Goal: Task Accomplishment & Management: Use online tool/utility

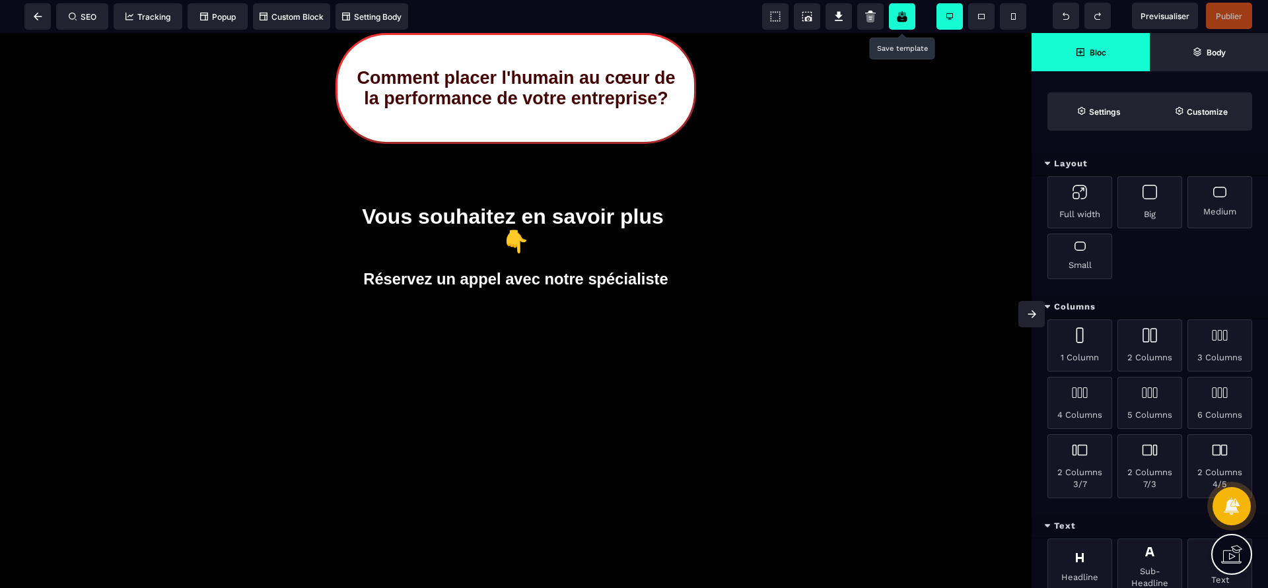
click at [906, 16] on icon at bounding box center [901, 17] width 13 height 16
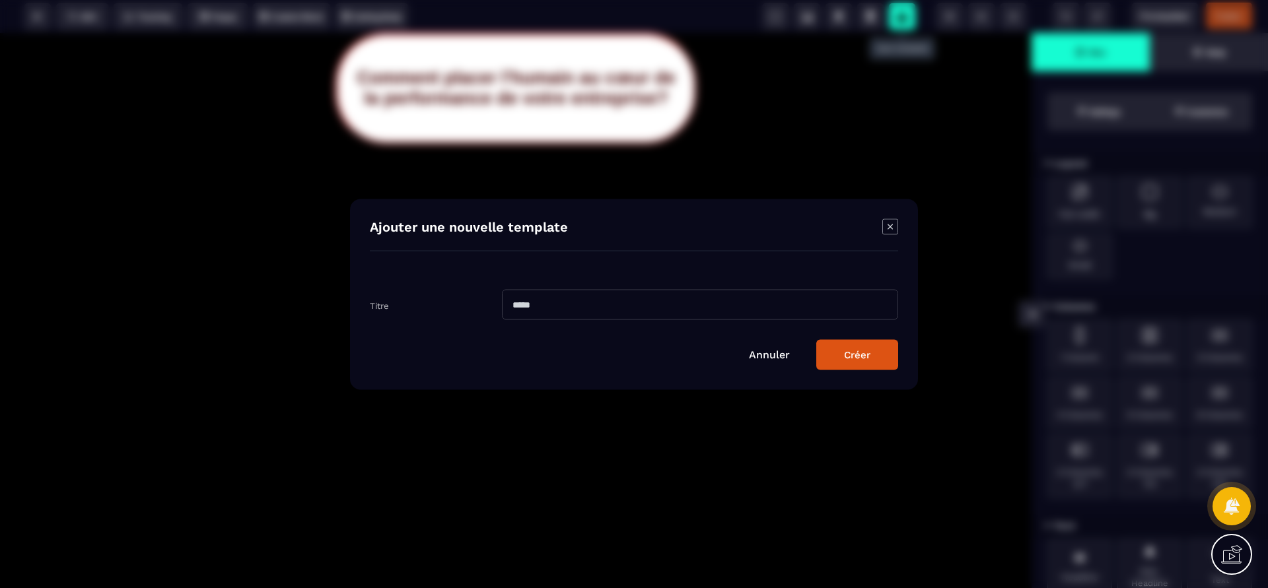
click at [889, 232] on icon "Modal window" at bounding box center [890, 227] width 16 height 16
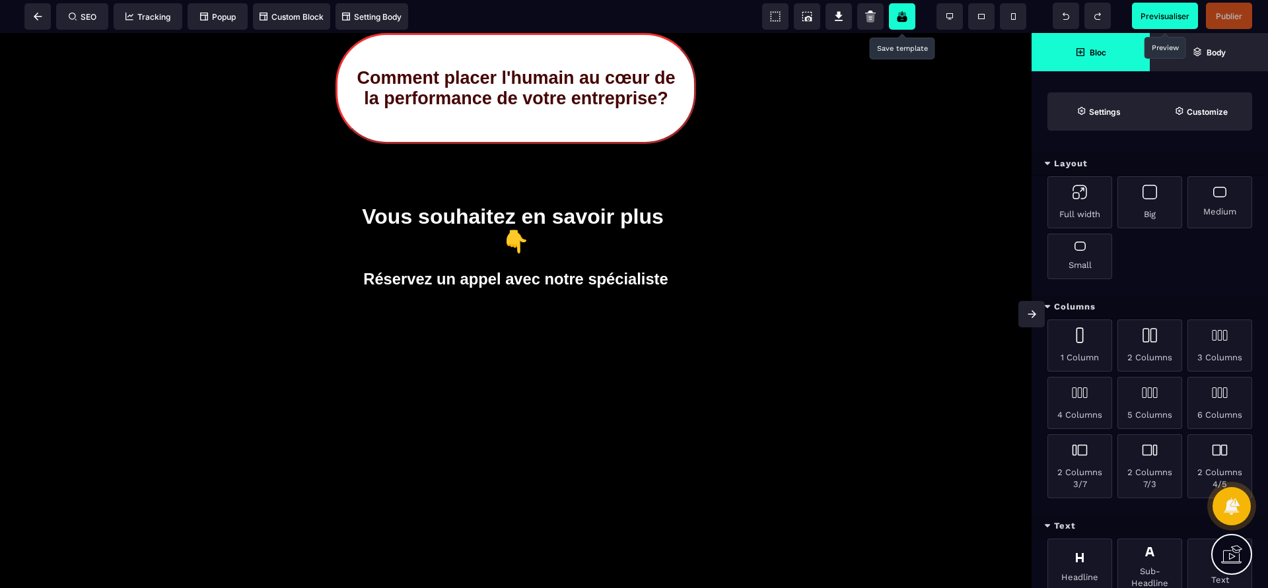
click at [1168, 12] on span "Previsualiser" at bounding box center [1164, 16] width 49 height 10
click at [32, 12] on span at bounding box center [37, 16] width 26 height 26
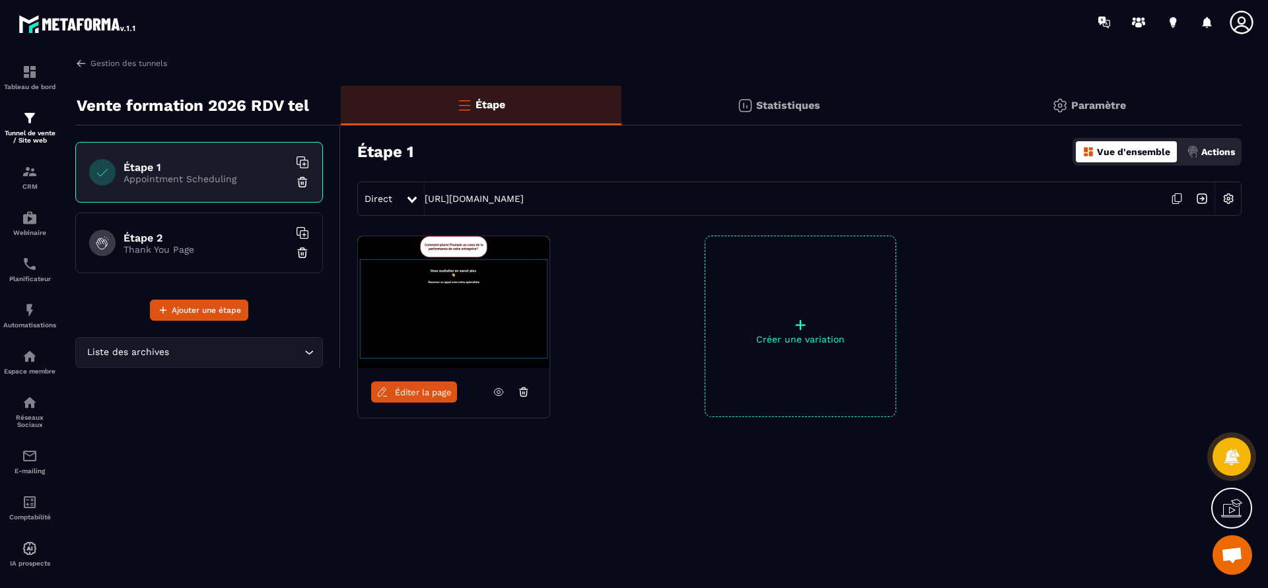
click at [213, 184] on p "Appointment Scheduling" at bounding box center [205, 179] width 165 height 11
click at [306, 355] on icon "Search for option" at bounding box center [308, 352] width 13 height 13
click at [199, 179] on p "Appointment Scheduling" at bounding box center [205, 179] width 165 height 11
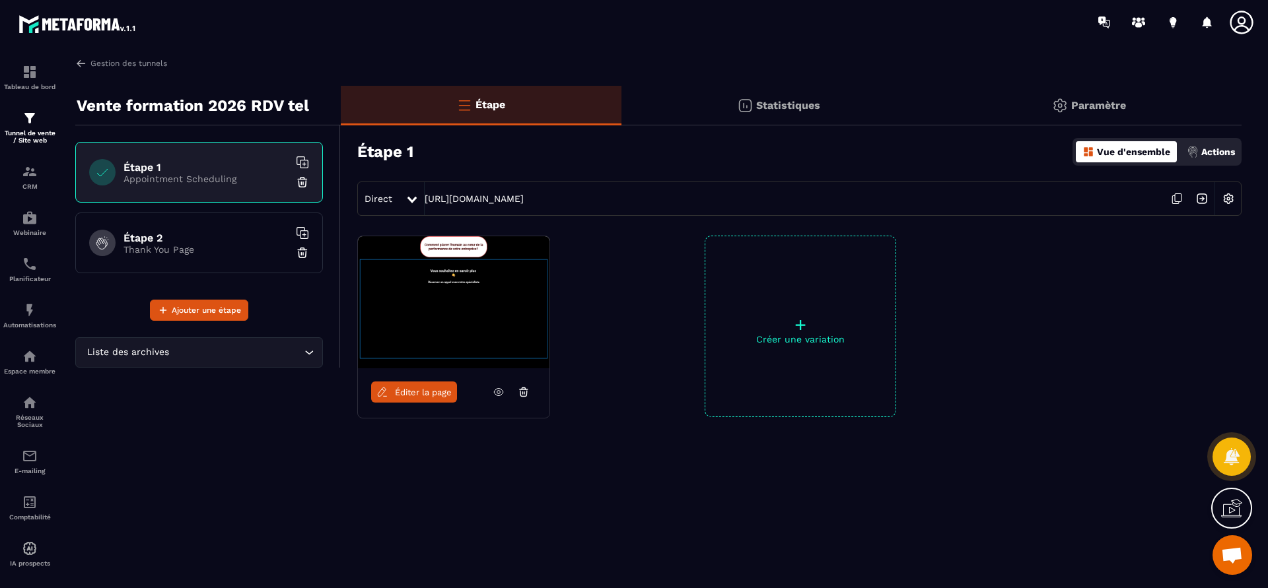
click at [199, 179] on p "Appointment Scheduling" at bounding box center [205, 179] width 165 height 11
click at [503, 391] on icon at bounding box center [498, 392] width 9 height 7
click at [1132, 153] on p "Vue d'ensemble" at bounding box center [1133, 152] width 73 height 11
click at [1177, 199] on icon at bounding box center [1176, 198] width 25 height 25
click at [1202, 198] on img at bounding box center [1201, 198] width 25 height 25
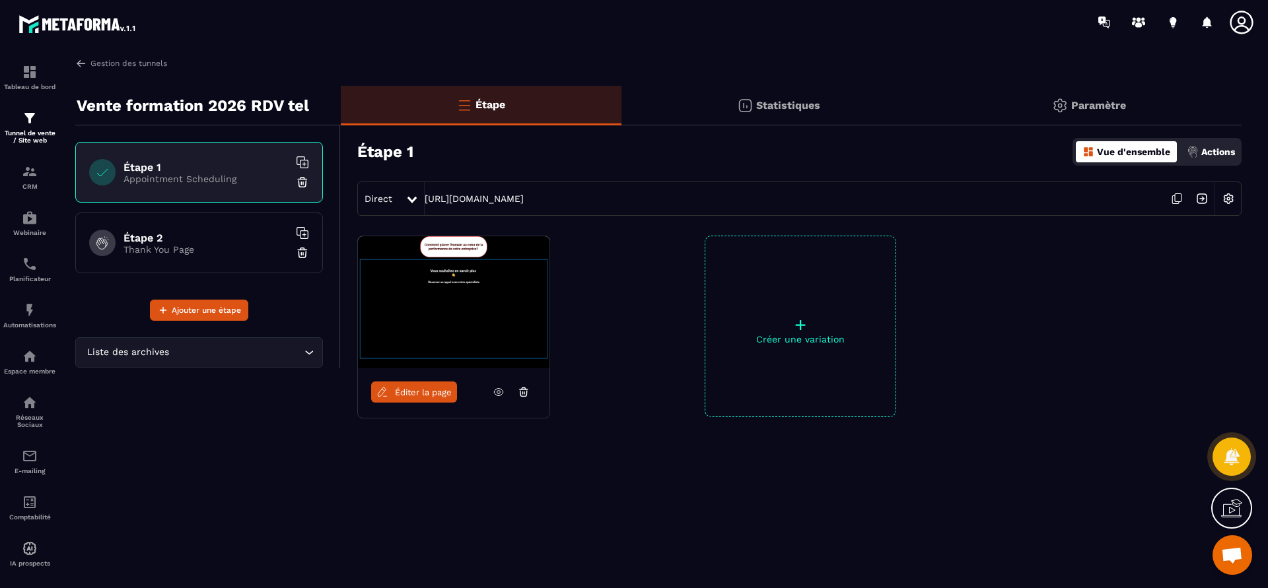
click at [180, 240] on h6 "Étape 2" at bounding box center [205, 238] width 165 height 13
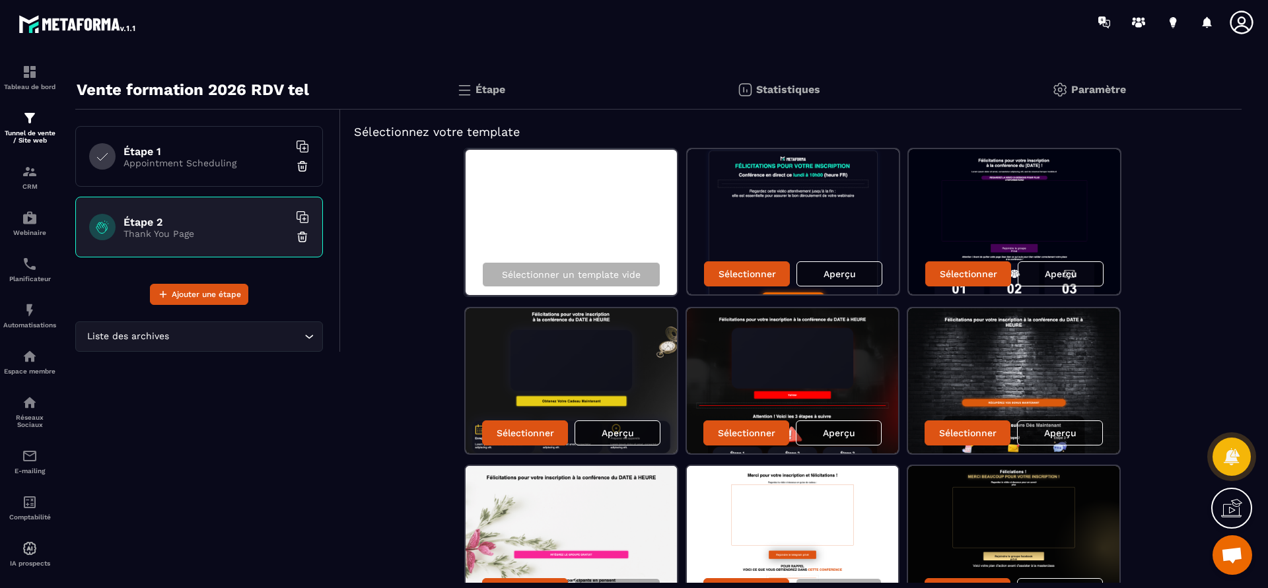
scroll to position [3, 0]
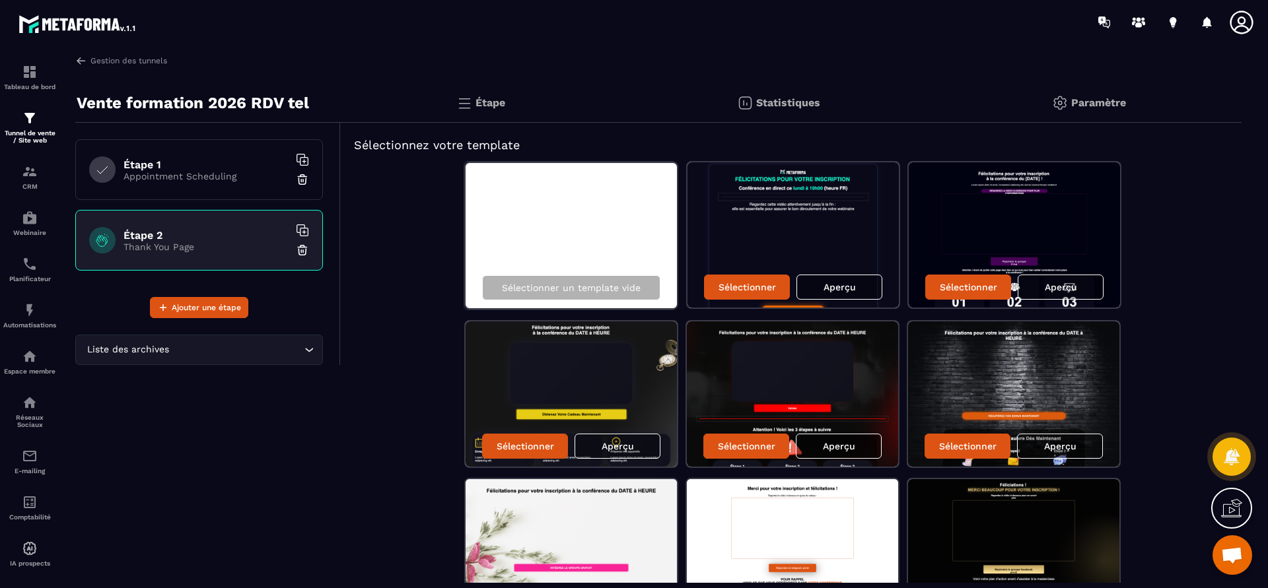
click at [199, 163] on h6 "Étape 1" at bounding box center [205, 164] width 165 height 13
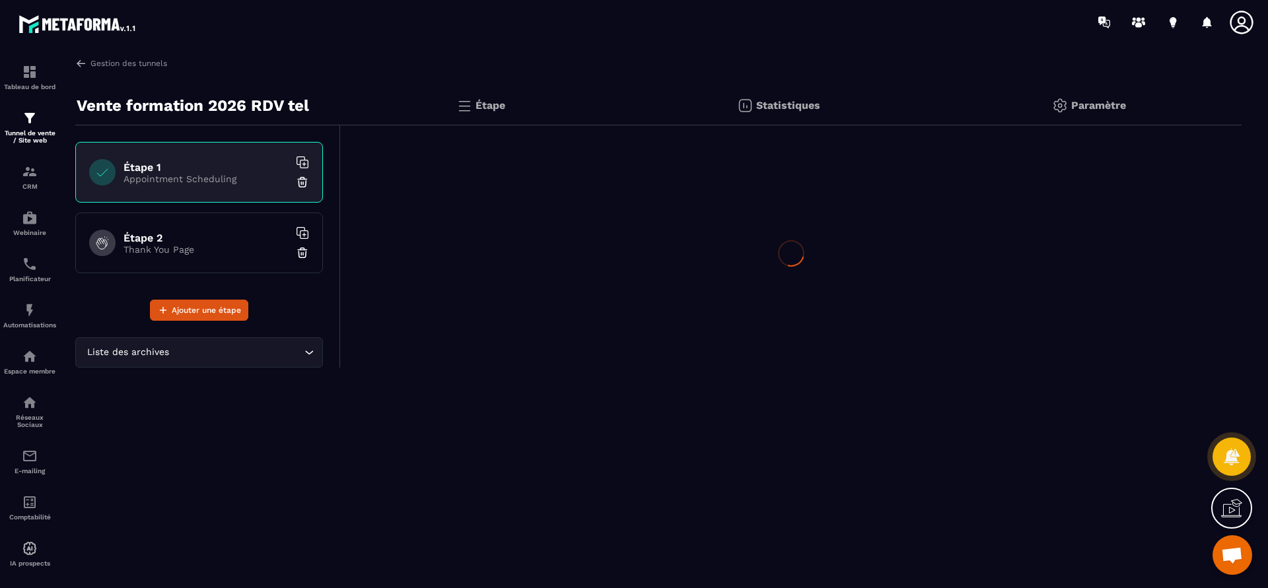
scroll to position [0, 0]
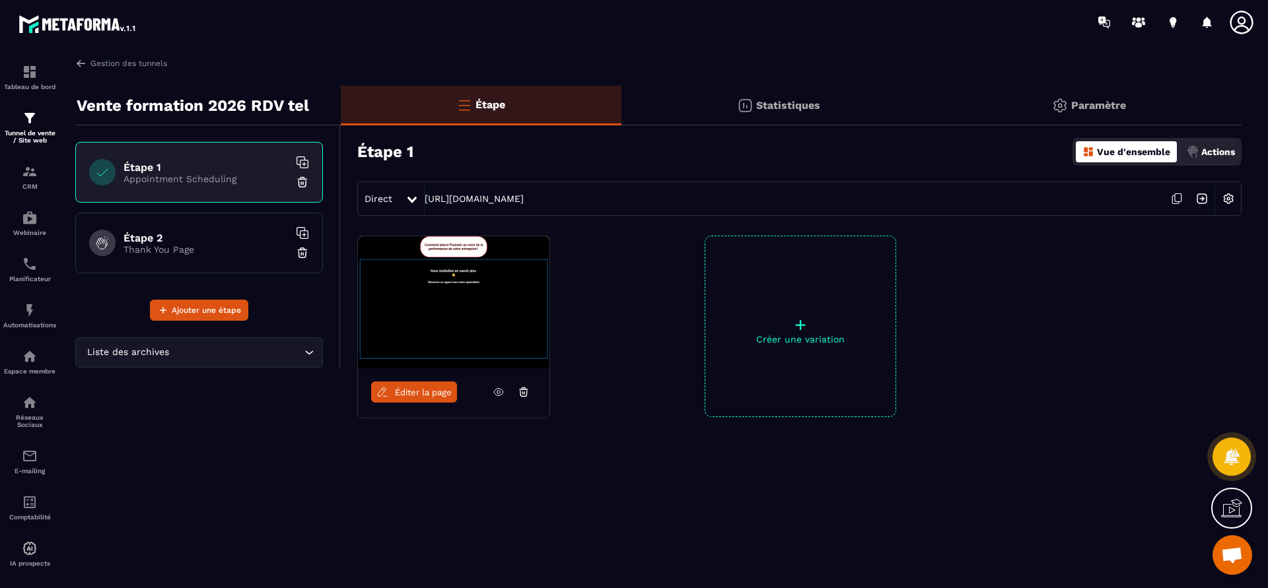
click at [441, 391] on span "Éditer la page" at bounding box center [423, 393] width 57 height 10
